Goal: Find specific page/section: Find specific page/section

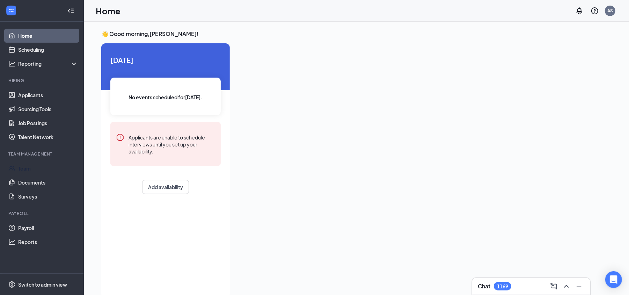
drag, startPoint x: 23, startPoint y: 170, endPoint x: 177, endPoint y: 225, distance: 163.7
click at [23, 170] on link "Team" at bounding box center [48, 168] width 60 height 14
click at [28, 228] on link "Payroll" at bounding box center [48, 228] width 60 height 14
